Goal: Information Seeking & Learning: Check status

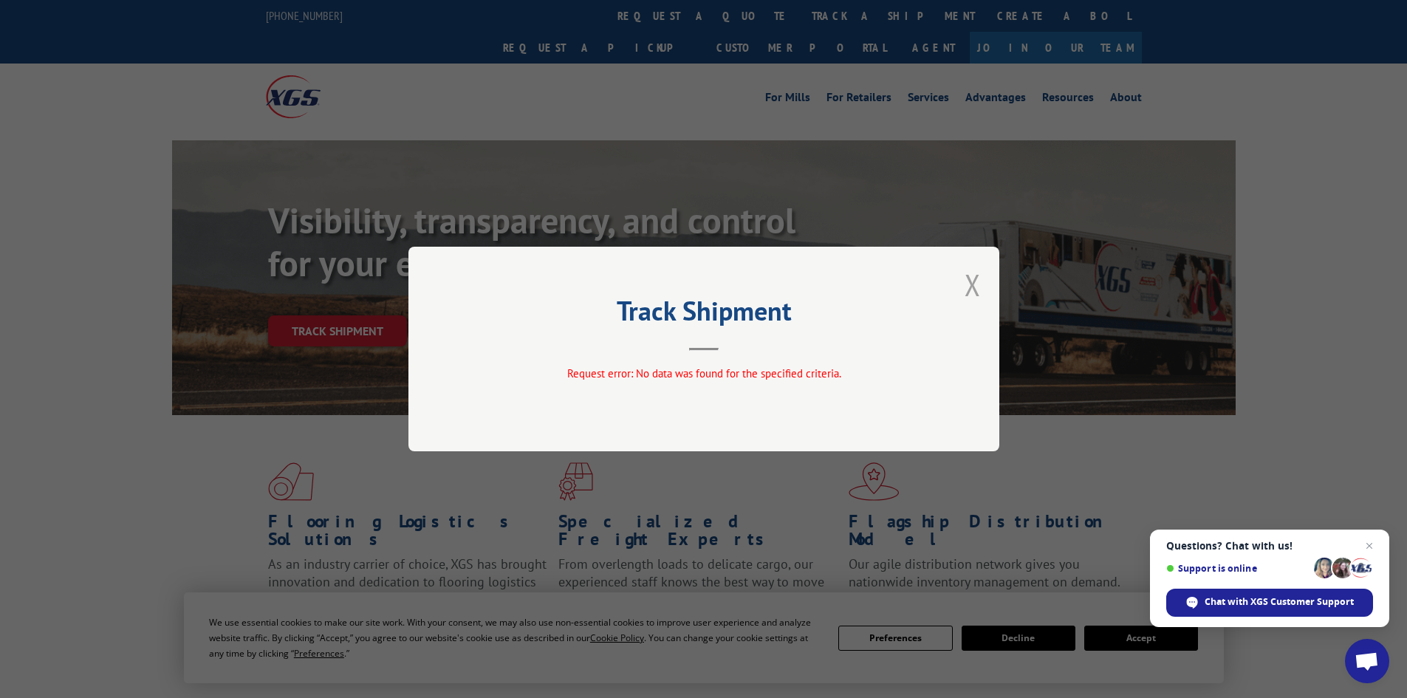
click at [971, 283] on button "Close modal" at bounding box center [973, 284] width 16 height 39
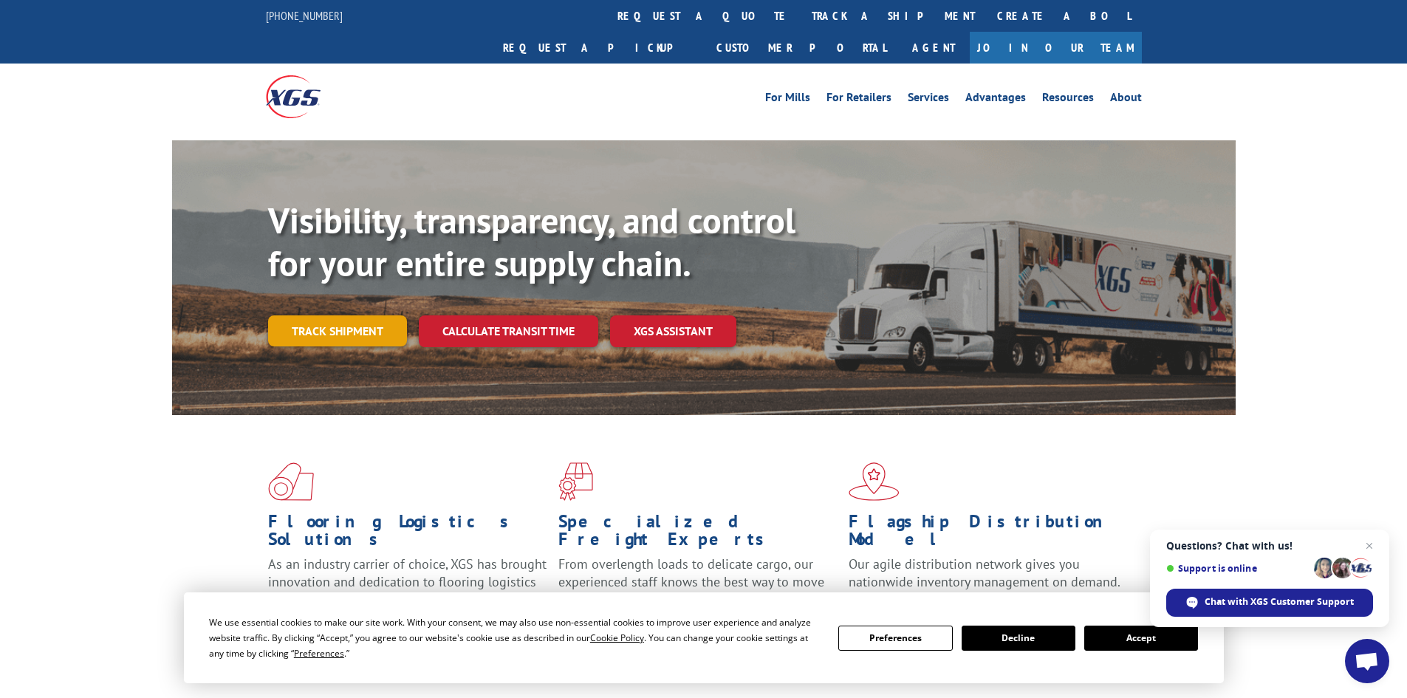
click at [341, 315] on link "Track shipment" at bounding box center [337, 330] width 139 height 31
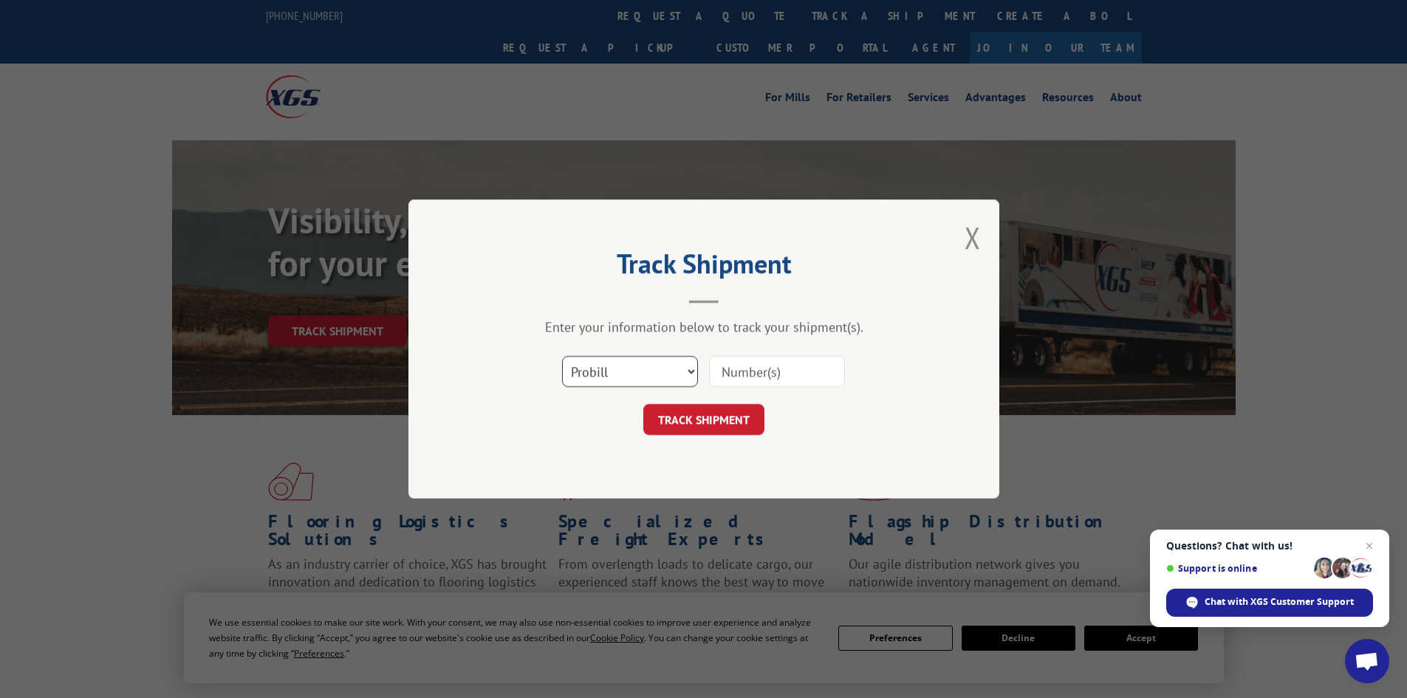
click at [640, 362] on select "Select category... Probill BOL PO" at bounding box center [630, 371] width 136 height 31
select select "po"
click at [562, 356] on select "Select category... Probill BOL PO" at bounding box center [630, 371] width 136 height 31
click at [764, 367] on input at bounding box center [777, 371] width 136 height 31
paste input "294846633"
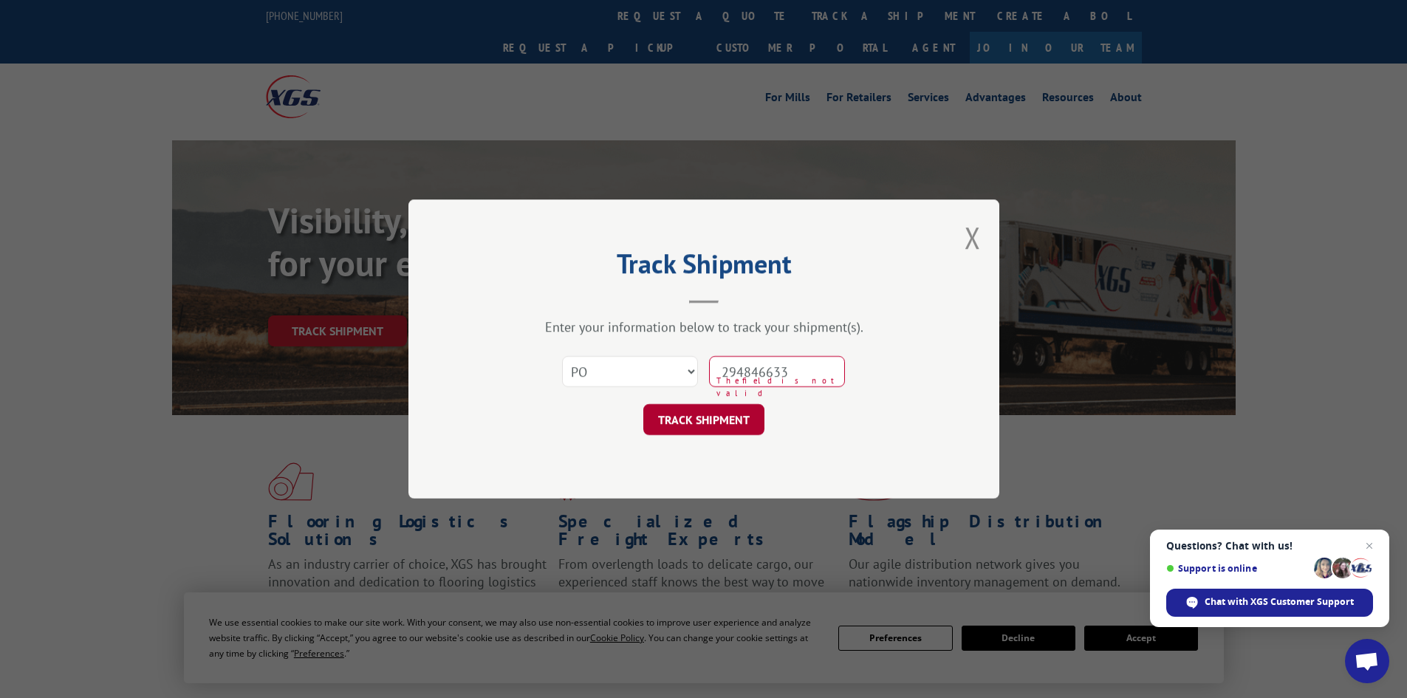
click at [705, 412] on button "TRACK SHIPMENT" at bounding box center [703, 419] width 121 height 31
click at [816, 426] on div "TRACK SHIPMENT" at bounding box center [703, 419] width 443 height 31
click at [793, 377] on input "294846633" at bounding box center [777, 371] width 136 height 31
type input "294846633"
click at [806, 415] on div "TRACK SHIPMENT" at bounding box center [703, 419] width 443 height 31
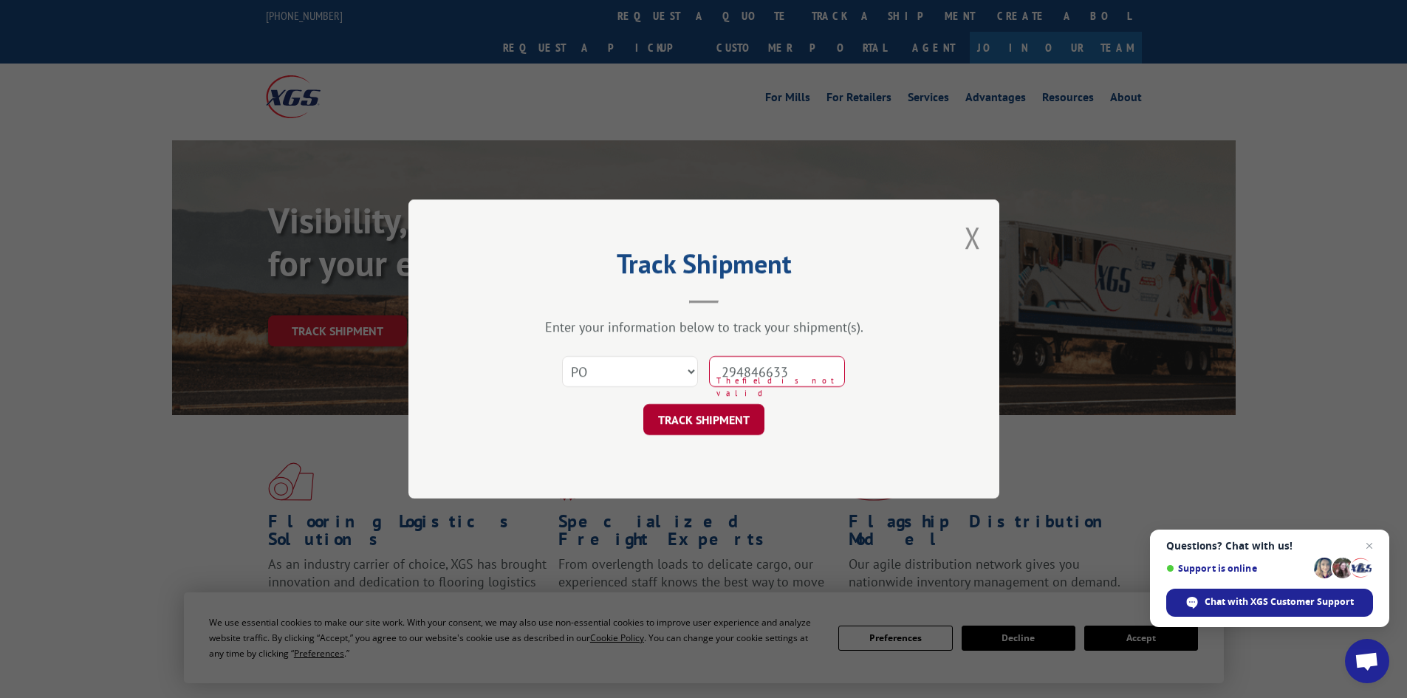
click at [728, 422] on button "TRACK SHIPMENT" at bounding box center [703, 419] width 121 height 31
click at [979, 236] on button "Close modal" at bounding box center [973, 237] width 16 height 39
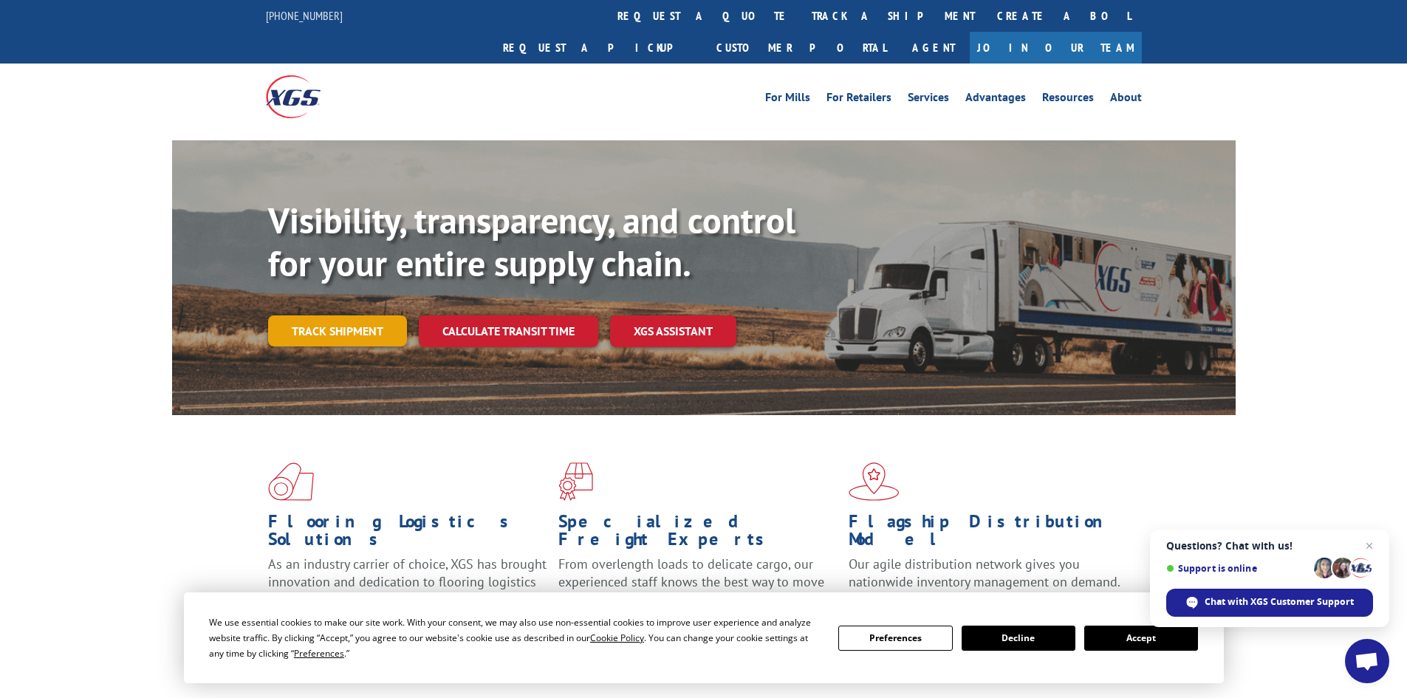
click at [366, 315] on link "Track shipment" at bounding box center [337, 330] width 139 height 31
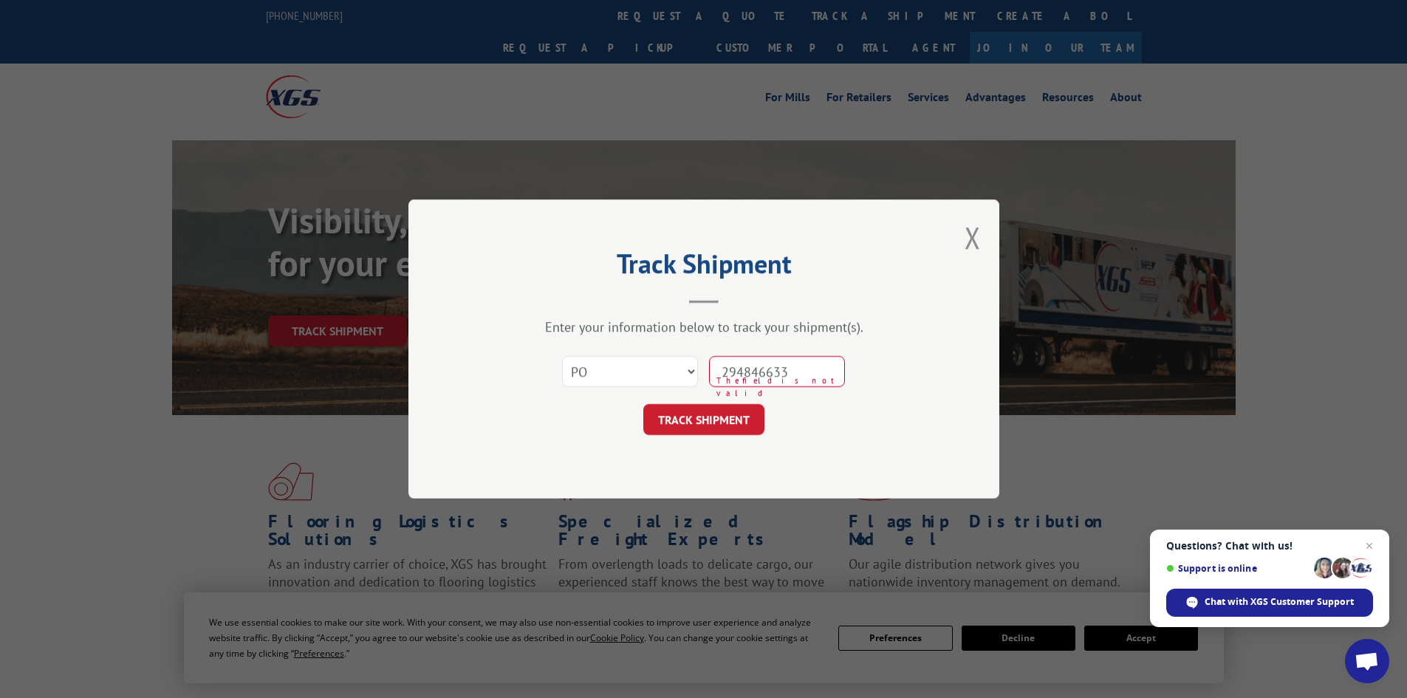
drag, startPoint x: 818, startPoint y: 367, endPoint x: 671, endPoint y: 370, distance: 146.3
click at [672, 370] on div "Select category... Probill BOL PO 294846633 The field is not valid" at bounding box center [703, 371] width 443 height 49
click at [800, 412] on div "TRACK SHIPMENT" at bounding box center [703, 419] width 443 height 31
click at [609, 372] on select "Select category... Probill BOL PO" at bounding box center [630, 371] width 136 height 31
select select
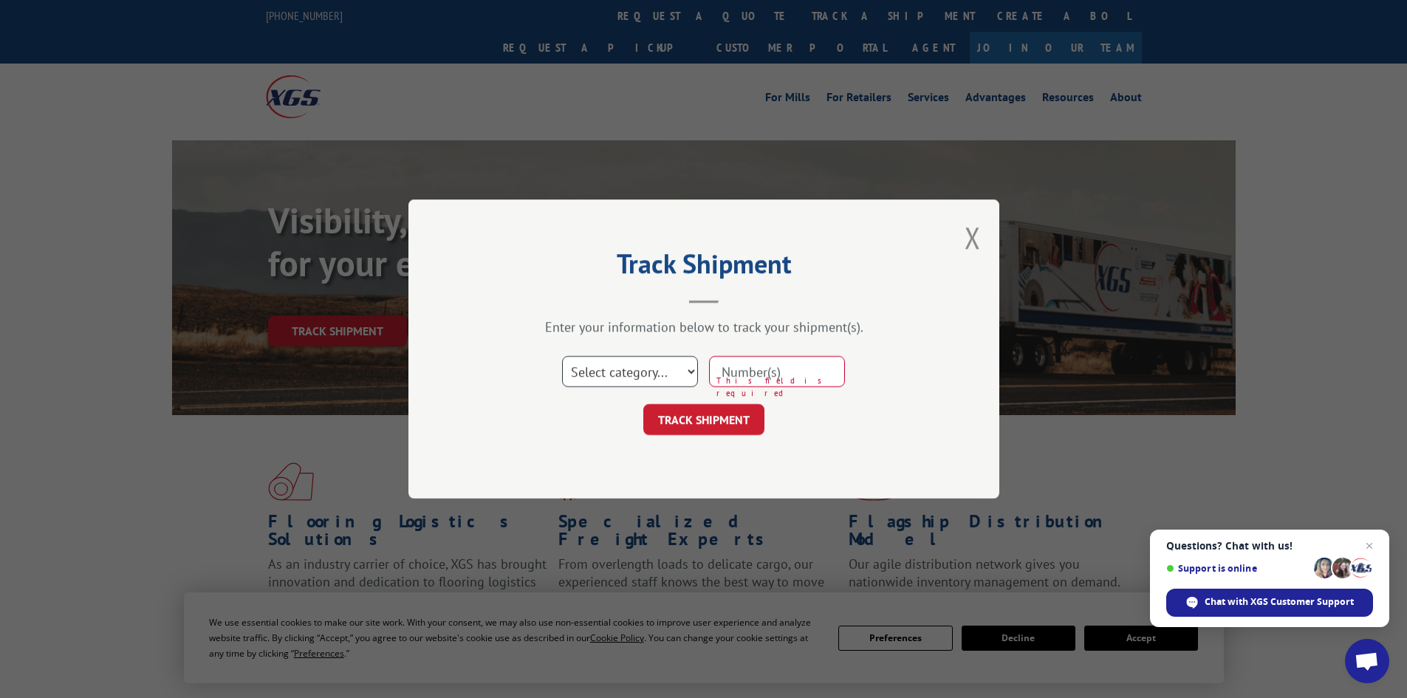
click at [562, 356] on select "Select category... Probill BOL PO" at bounding box center [630, 371] width 136 height 31
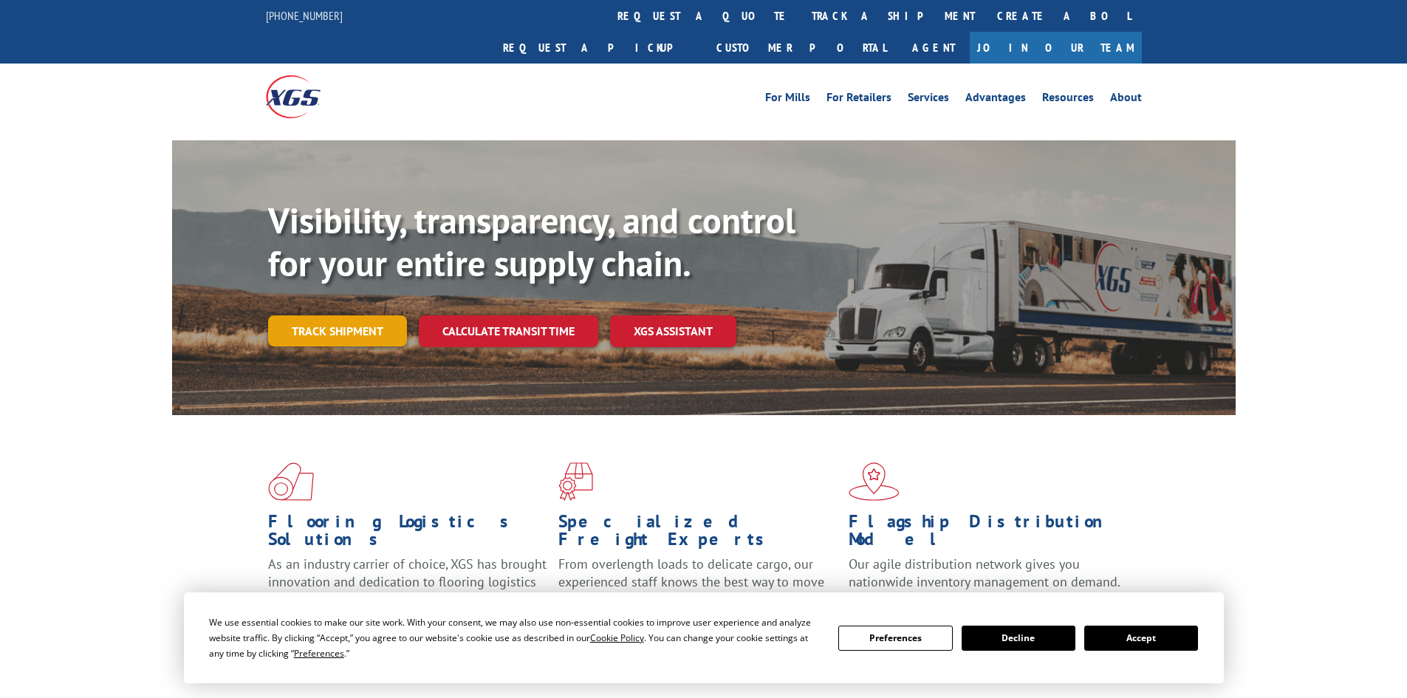
click at [301, 315] on link "Track shipment" at bounding box center [337, 330] width 139 height 31
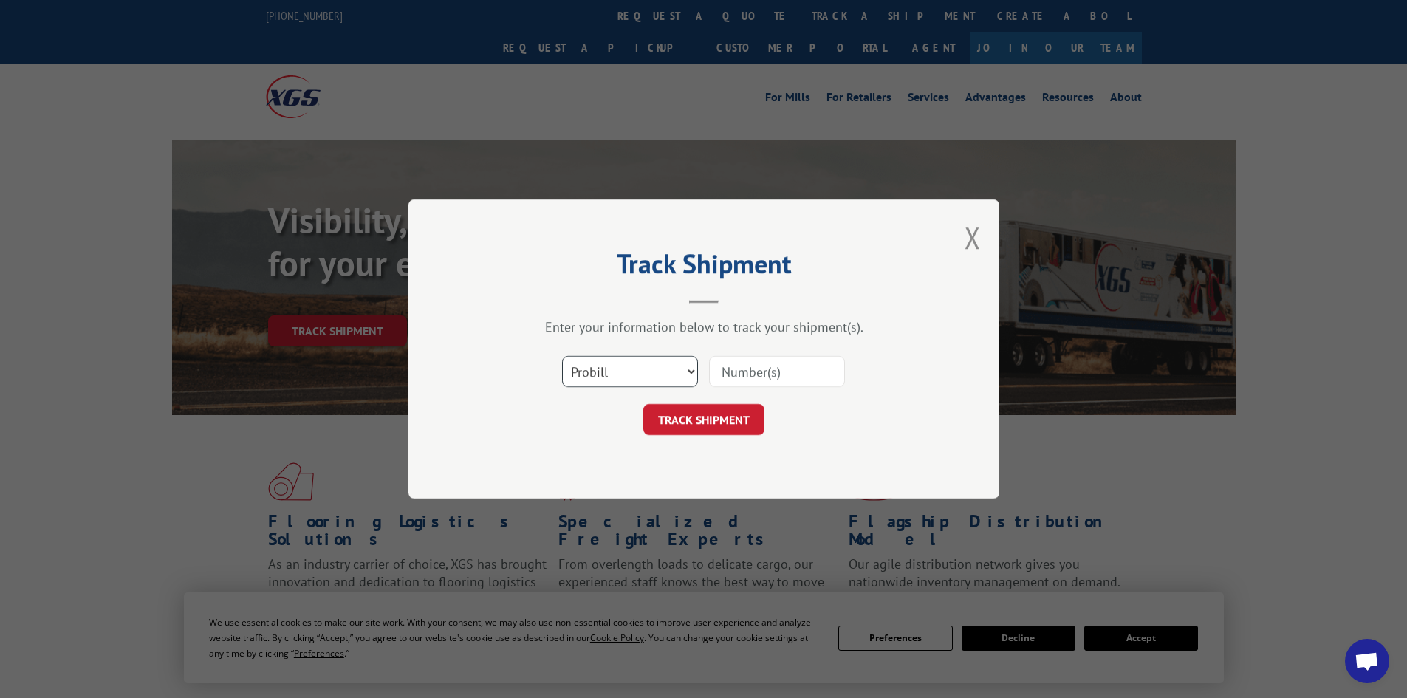
click at [585, 371] on select "Select category... Probill BOL PO" at bounding box center [630, 371] width 136 height 31
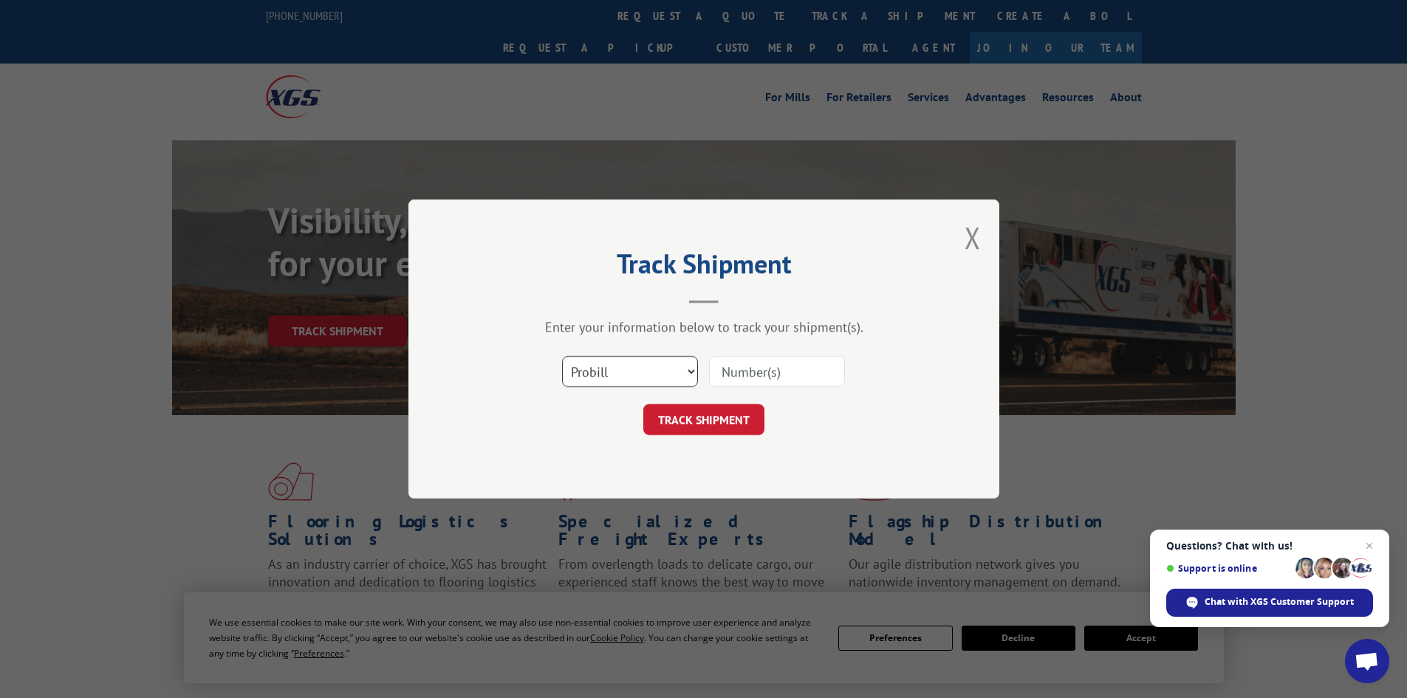
select select "po"
click at [562, 356] on select "Select category... Probill BOL PO" at bounding box center [630, 371] width 136 height 31
click at [770, 375] on input at bounding box center [777, 371] width 136 height 31
paste input "294846633"
click at [725, 425] on button "TRACK SHIPMENT" at bounding box center [703, 419] width 121 height 31
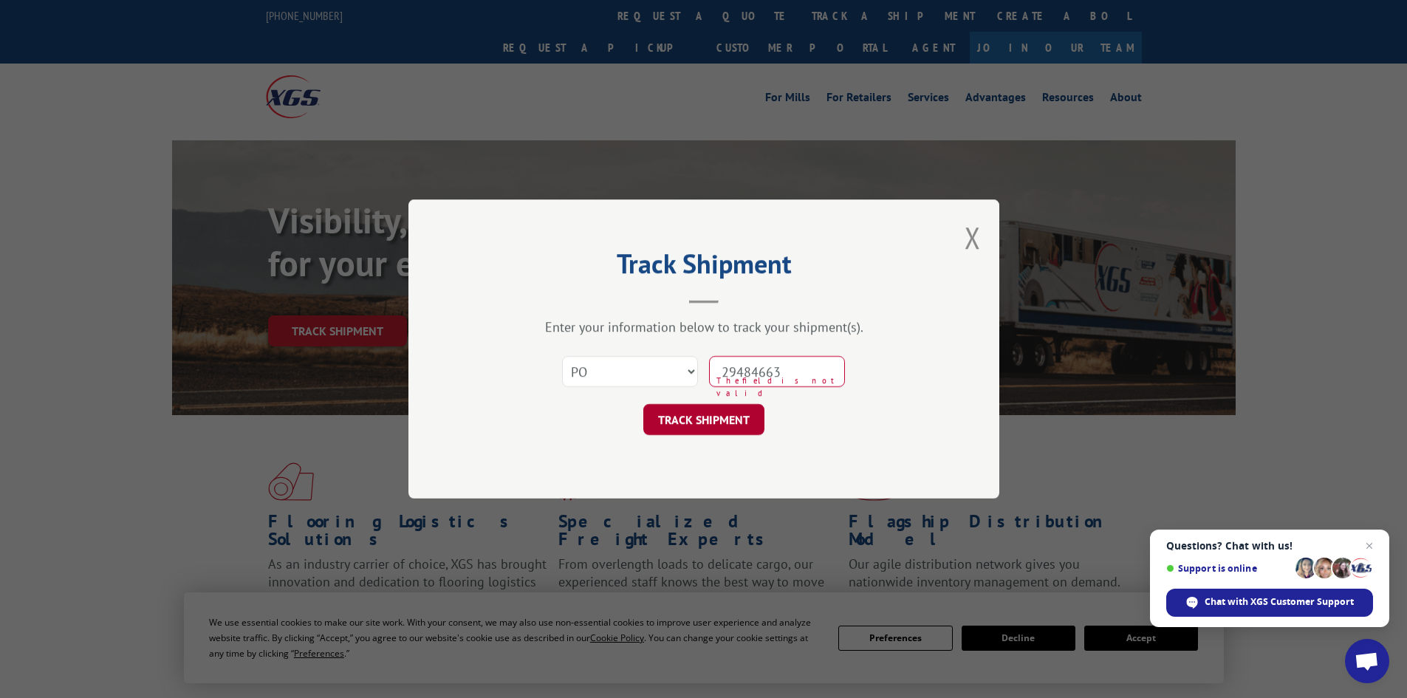
click at [721, 422] on button "TRACK SHIPMENT" at bounding box center [703, 419] width 121 height 31
drag, startPoint x: 810, startPoint y: 369, endPoint x: 705, endPoint y: 371, distance: 104.9
click at [705, 371] on div "Select category... Probill BOL PO 294846633 The field is not valid" at bounding box center [703, 371] width 443 height 49
type input "294846633"
